Goal: Check status: Check status

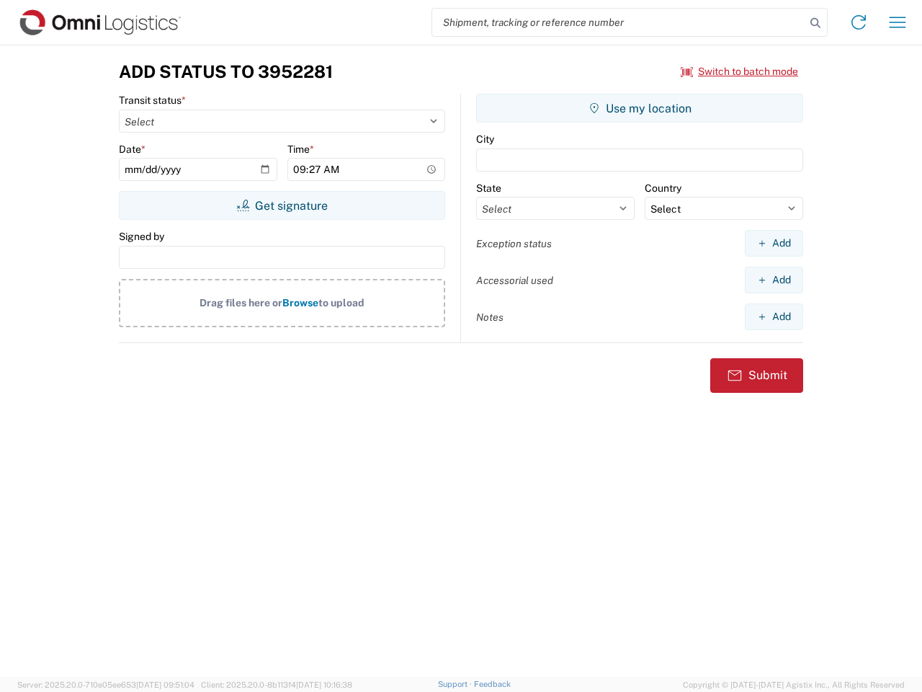
click at [619, 22] on input "search" at bounding box center [618, 22] width 373 height 27
click at [816, 23] on icon at bounding box center [816, 23] width 20 height 20
click at [859, 22] on icon at bounding box center [858, 22] width 23 height 23
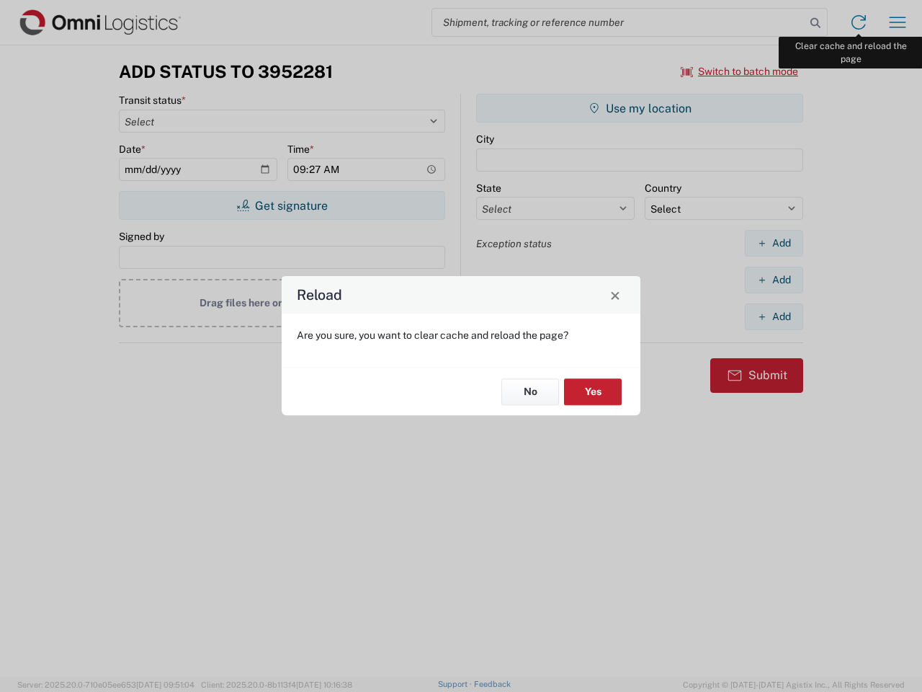
click at [898, 22] on div "Reload Are you sure, you want to clear cache and reload the page? No Yes" at bounding box center [461, 346] width 922 height 692
click at [740, 71] on div "Reload Are you sure, you want to clear cache and reload the page? No Yes" at bounding box center [461, 346] width 922 height 692
click at [282, 205] on div "Reload Are you sure, you want to clear cache and reload the page? No Yes" at bounding box center [461, 346] width 922 height 692
click at [640, 108] on div "Reload Are you sure, you want to clear cache and reload the page? No Yes" at bounding box center [461, 346] width 922 height 692
click at [774, 243] on div "Reload Are you sure, you want to clear cache and reload the page? No Yes" at bounding box center [461, 346] width 922 height 692
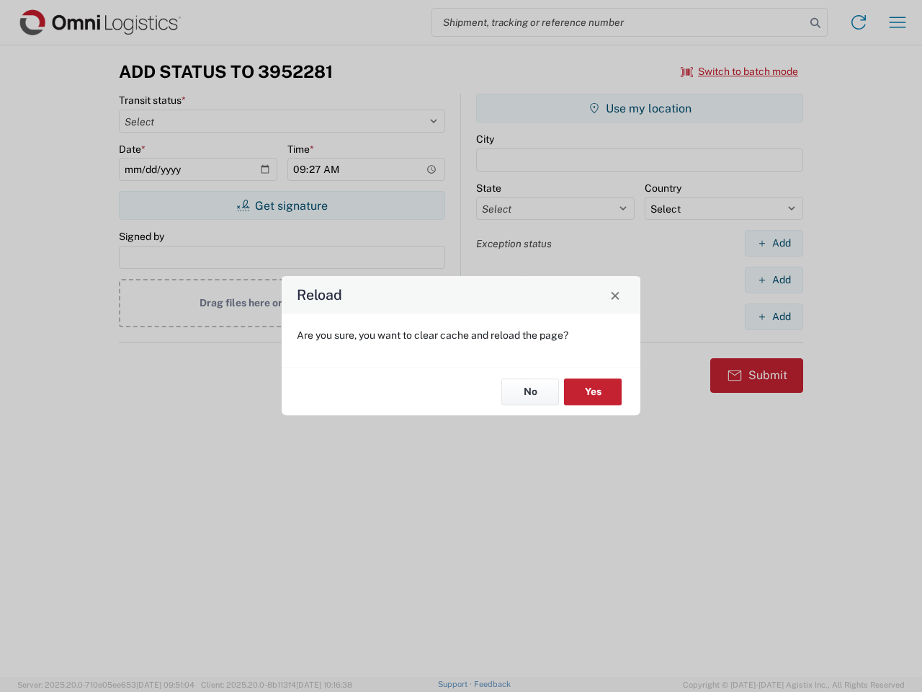
click at [774, 280] on div "Reload Are you sure, you want to clear cache and reload the page? No Yes" at bounding box center [461, 346] width 922 height 692
click at [774, 316] on div "Reload Are you sure, you want to clear cache and reload the page? No Yes" at bounding box center [461, 346] width 922 height 692
